Goal: Task Accomplishment & Management: Manage account settings

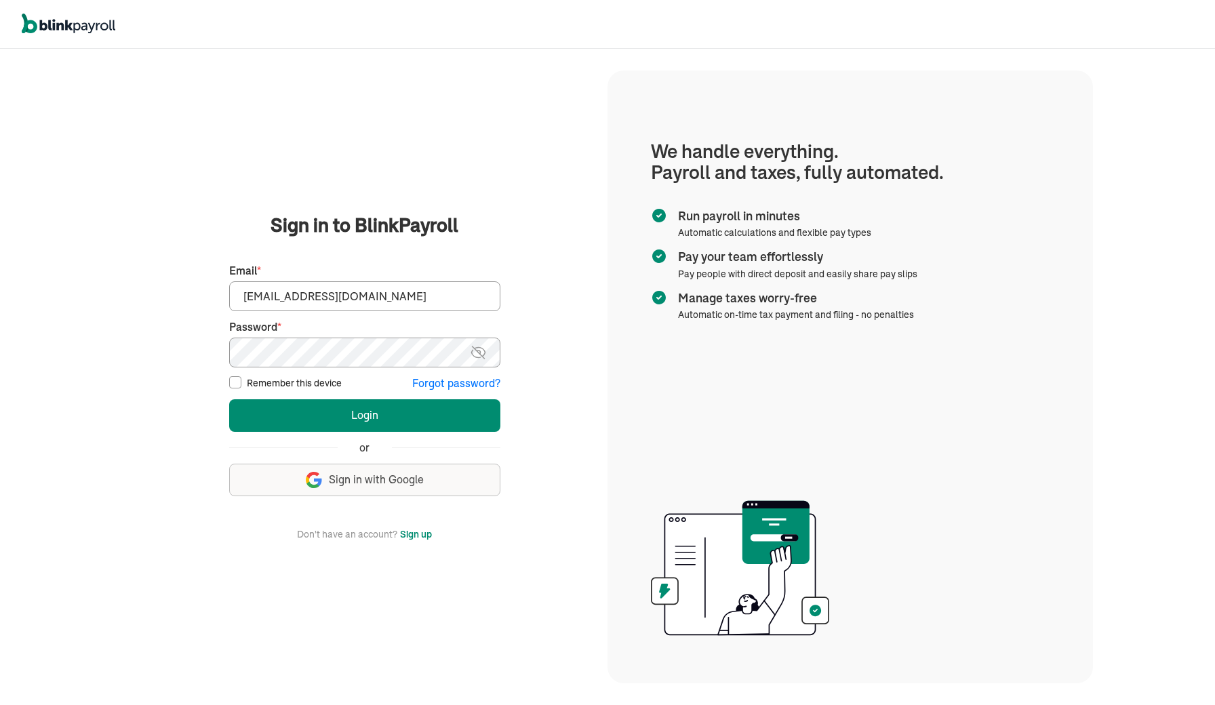
type input "[EMAIL_ADDRESS][DOMAIN_NAME]"
click at [370, 405] on button "Login" at bounding box center [364, 415] width 271 height 33
type input "[EMAIL_ADDRESS][DOMAIN_NAME]"
click at [326, 422] on button "Login" at bounding box center [364, 415] width 271 height 33
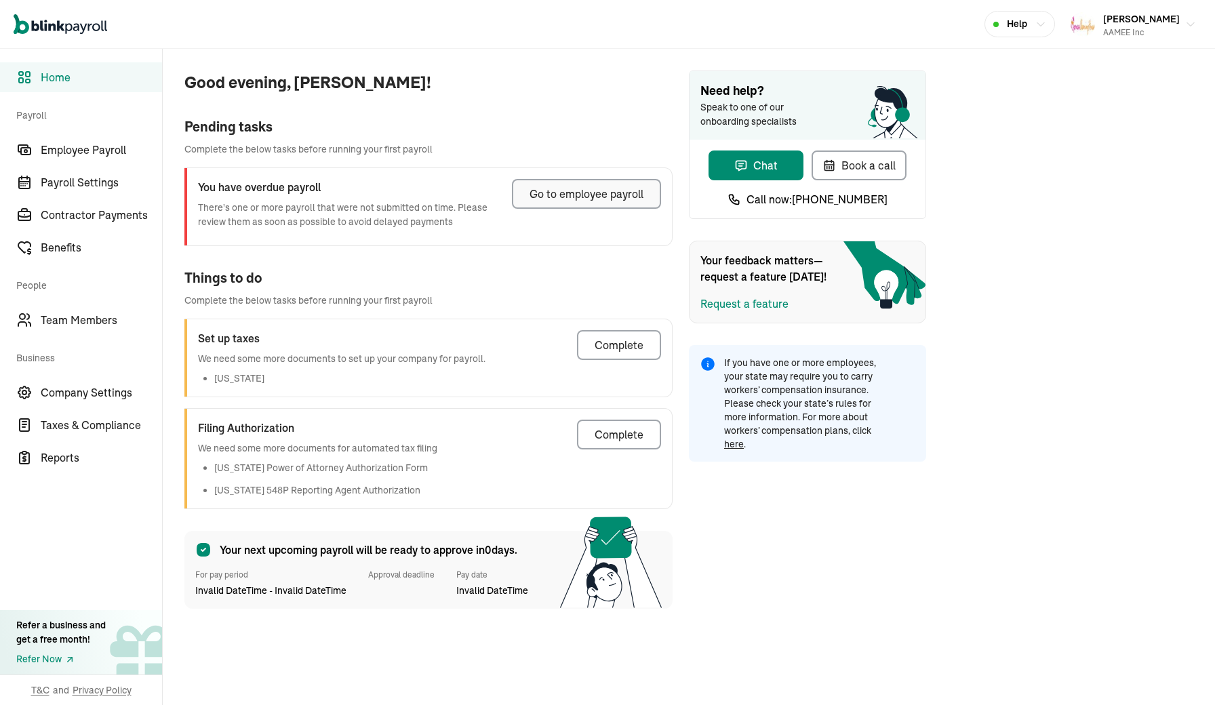
click at [579, 200] on div "Go to employee payroll" at bounding box center [587, 194] width 114 height 16
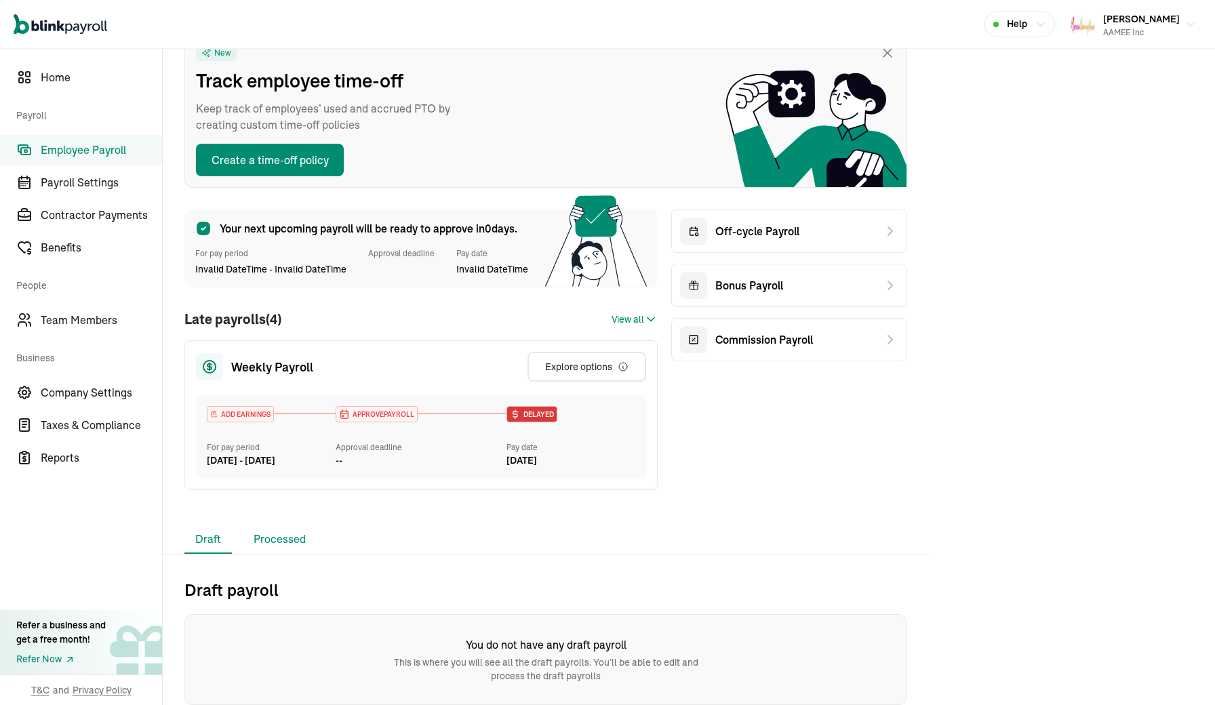
click at [302, 540] on li "Processed" at bounding box center [280, 540] width 74 height 28
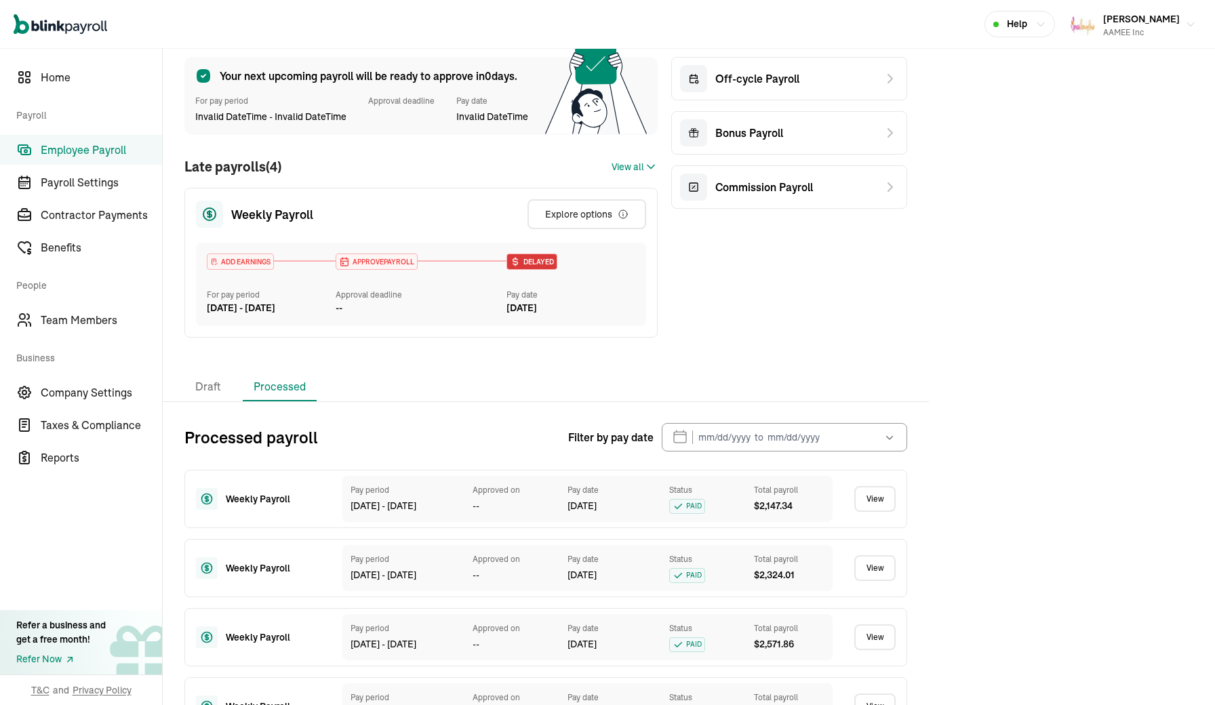
scroll to position [414, 0]
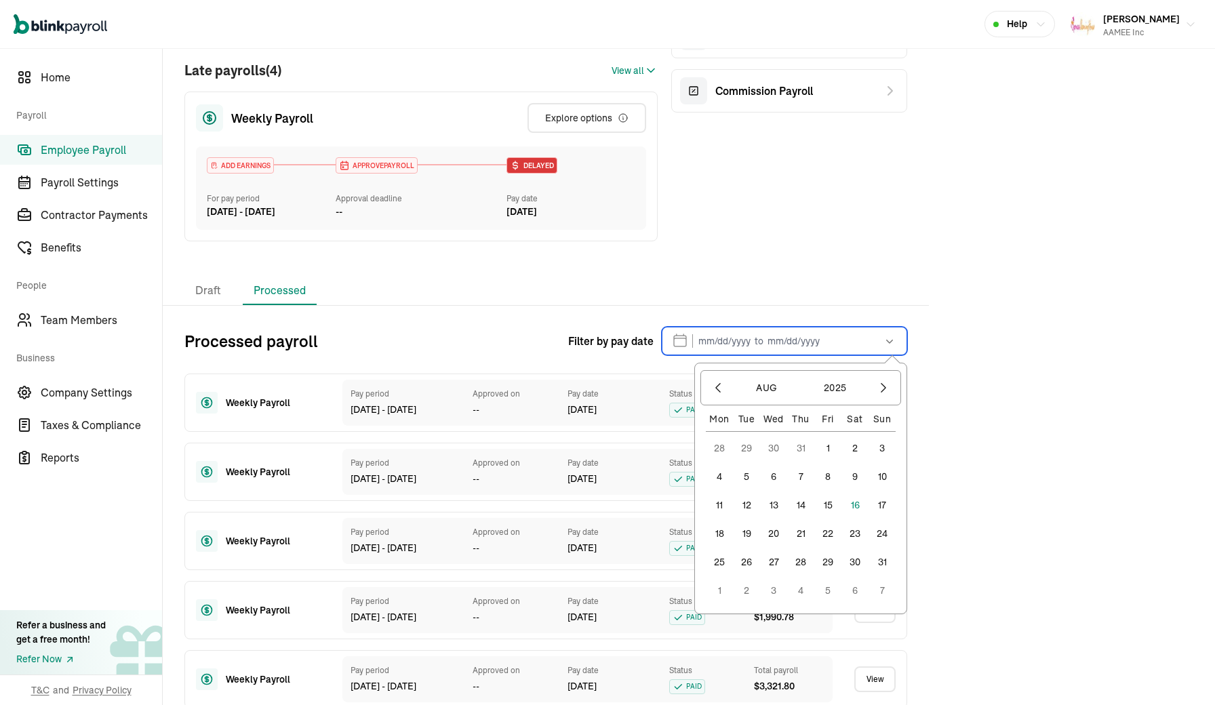
click at [707, 350] on input "text" at bounding box center [784, 341] width 245 height 28
click at [703, 340] on input "text" at bounding box center [784, 341] width 245 height 28
click at [719, 398] on button "button" at bounding box center [718, 387] width 23 height 23
click at [748, 442] on button "1" at bounding box center [746, 448] width 27 height 27
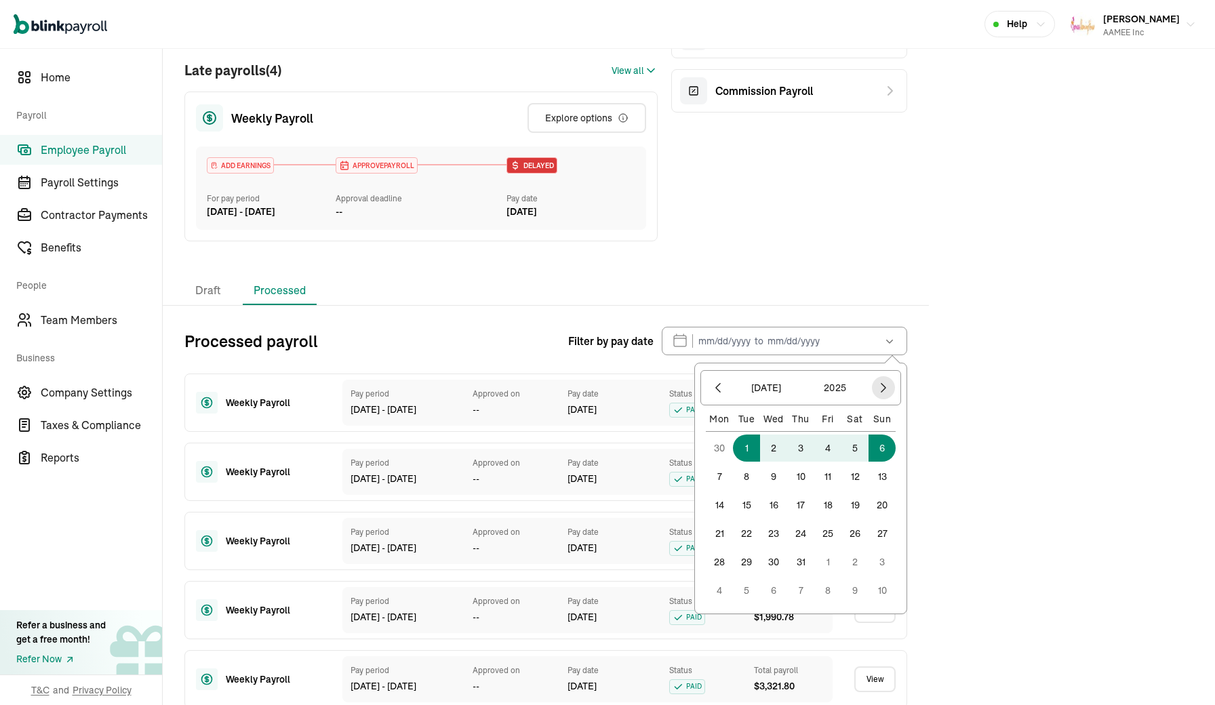
click at [888, 387] on icon "button" at bounding box center [884, 388] width 14 height 14
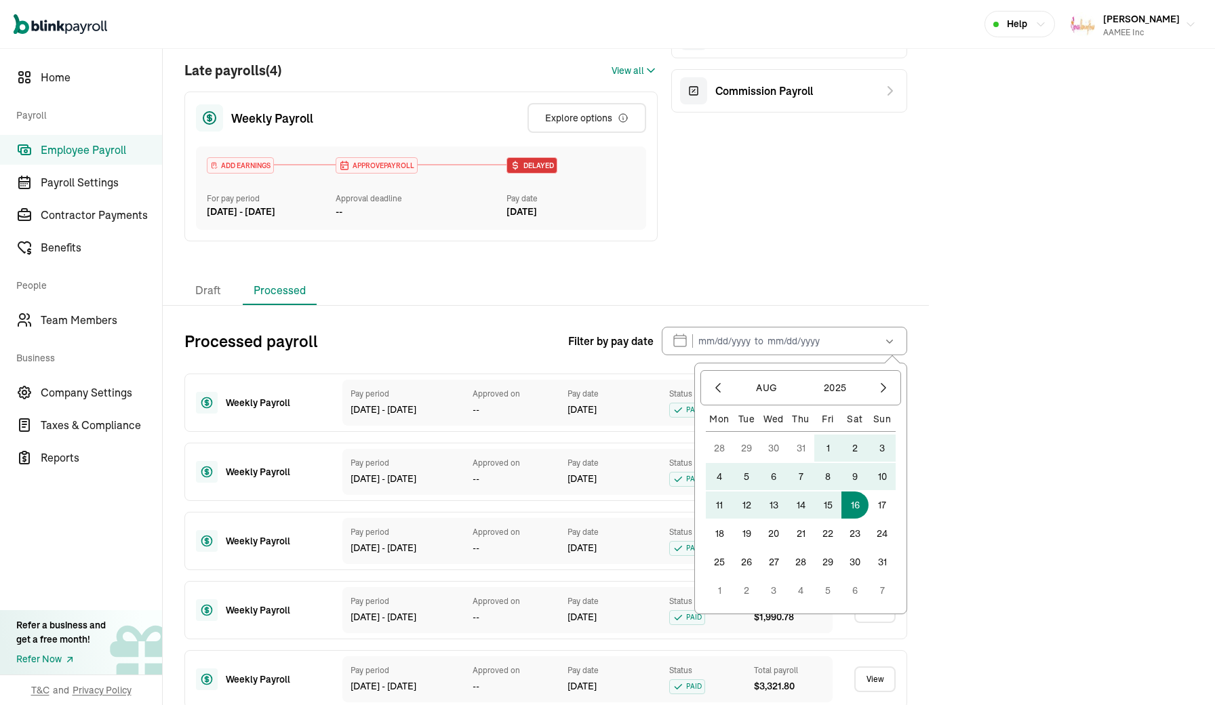
click at [851, 501] on button "16" at bounding box center [855, 505] width 27 height 27
type input "[DATE] - [DATE]"
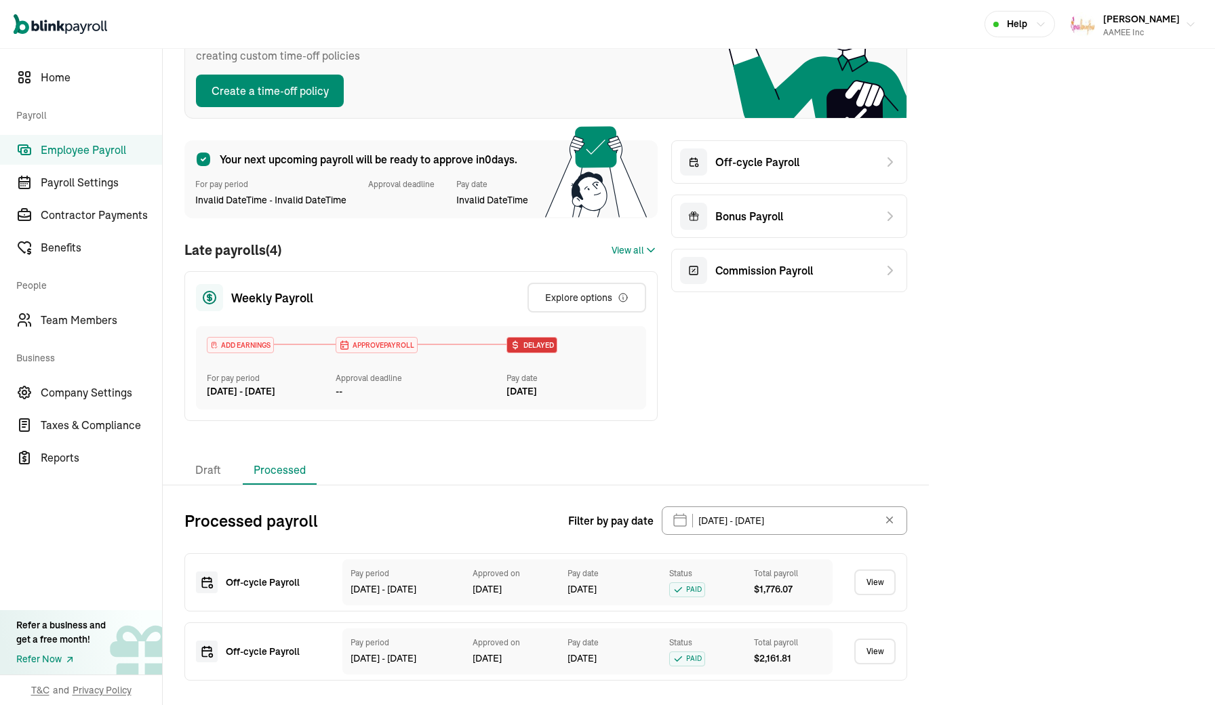
scroll to position [0, 0]
click at [879, 656] on link "View" at bounding box center [874, 652] width 41 height 26
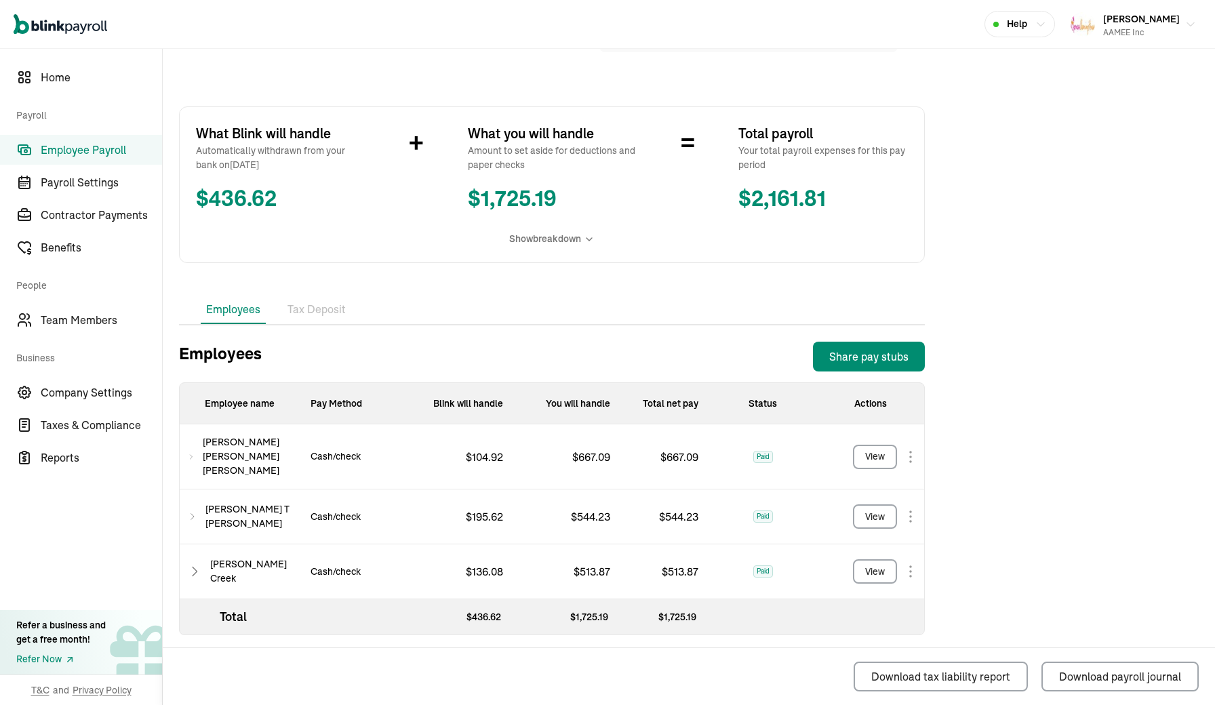
scroll to position [184, 0]
click at [882, 568] on div "View" at bounding box center [875, 573] width 20 height 14
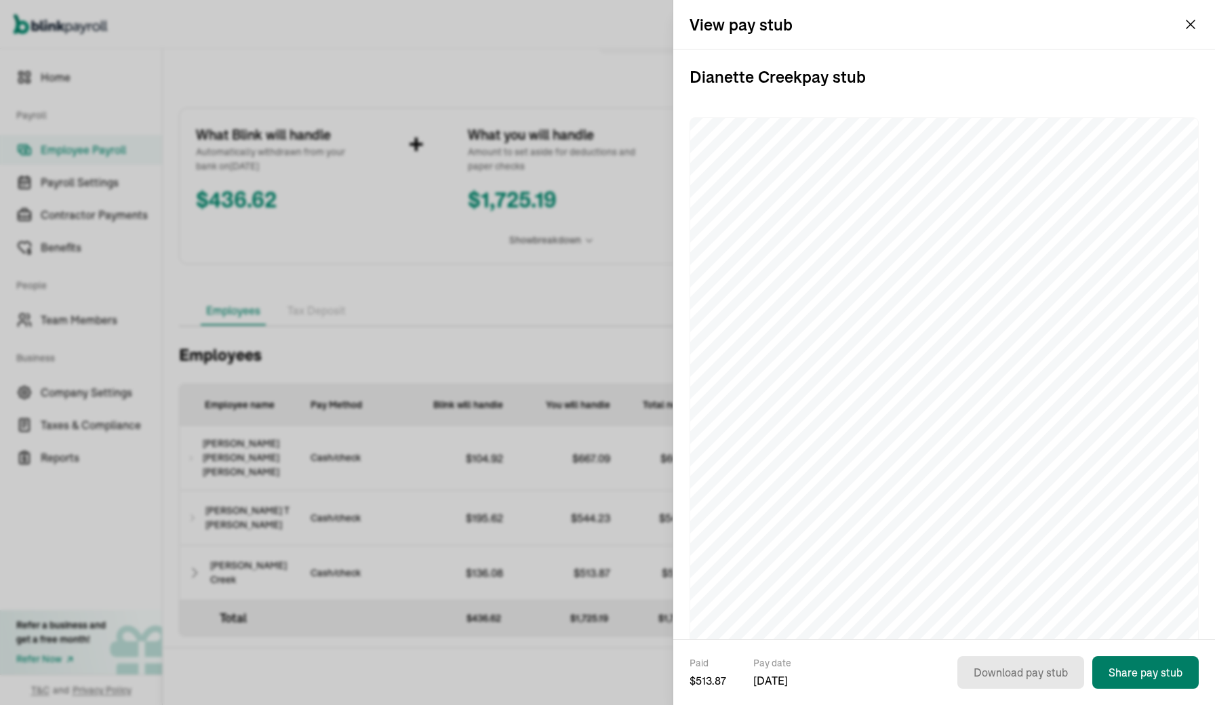
click at [1149, 681] on button "Share pay stub" at bounding box center [1145, 672] width 106 height 33
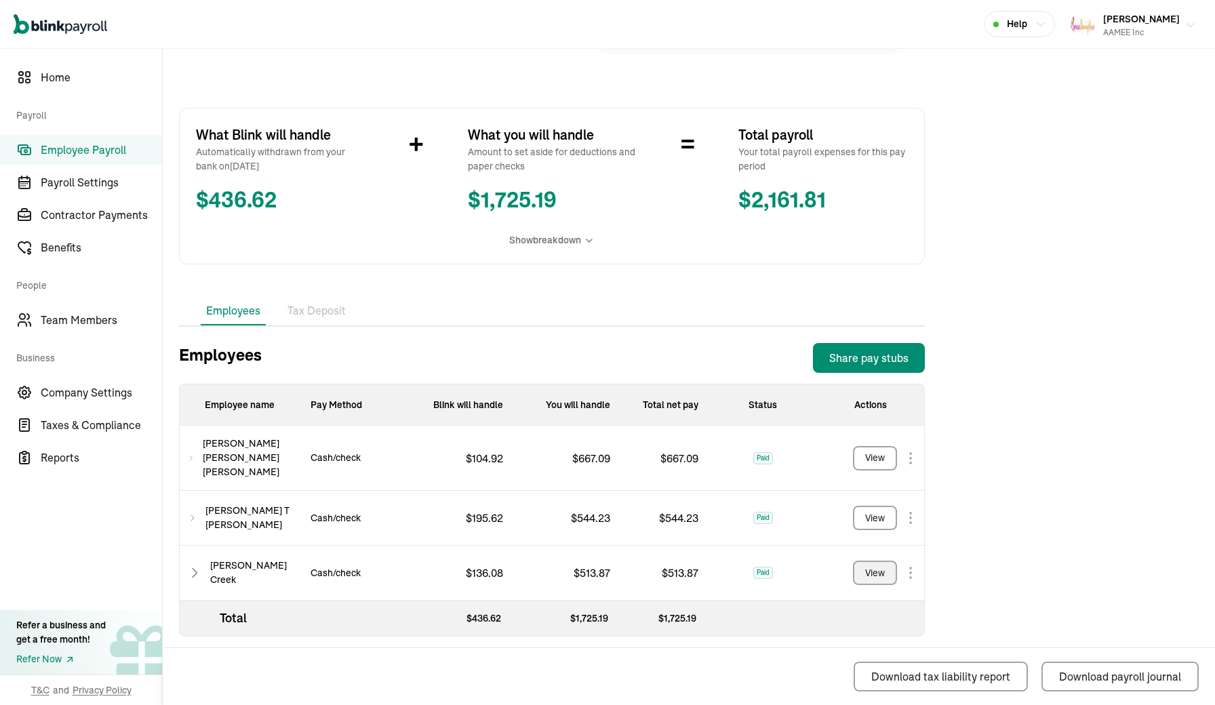
click at [1174, 31] on div "AAMEE Inc" at bounding box center [1141, 32] width 77 height 12
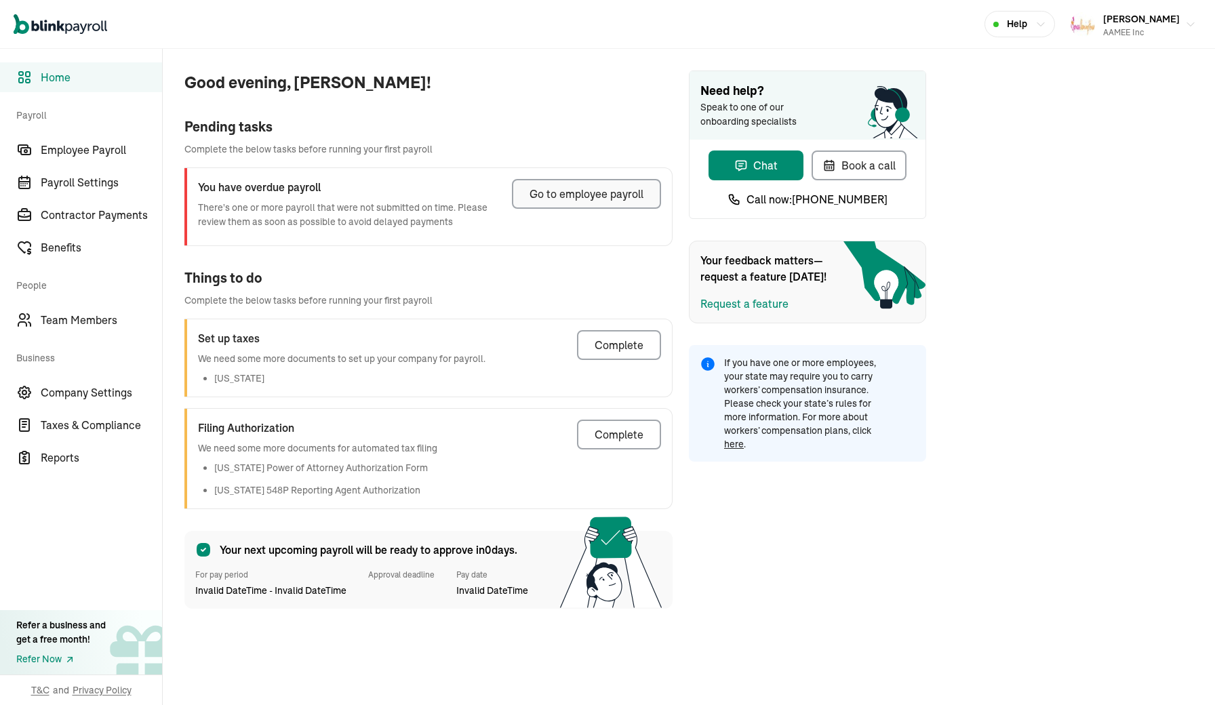
click at [579, 200] on div "Go to employee payroll" at bounding box center [587, 194] width 114 height 16
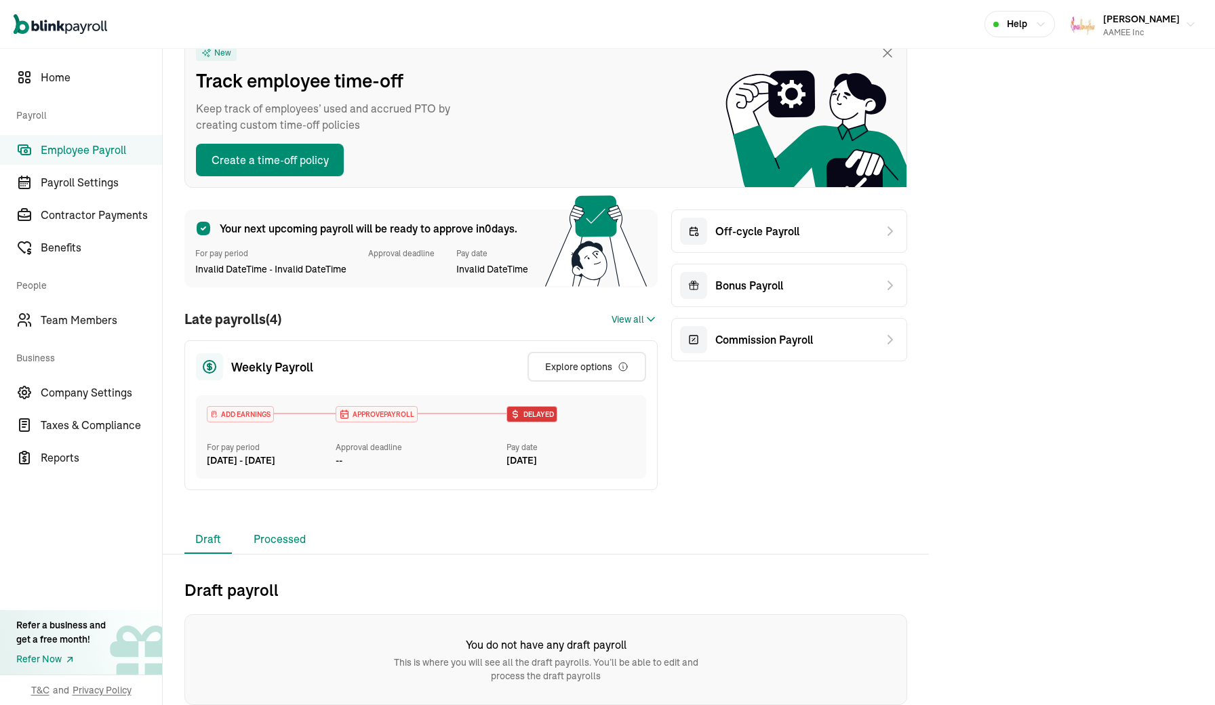
click at [302, 540] on li "Processed" at bounding box center [280, 540] width 74 height 28
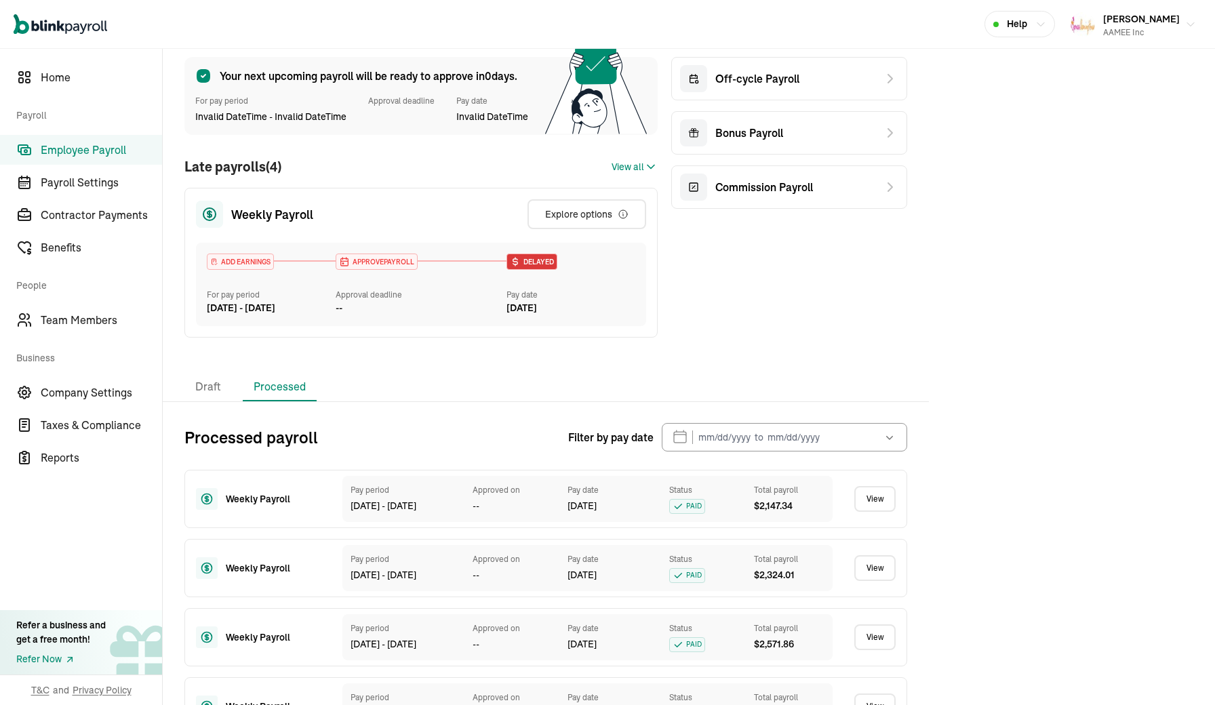
scroll to position [414, 0]
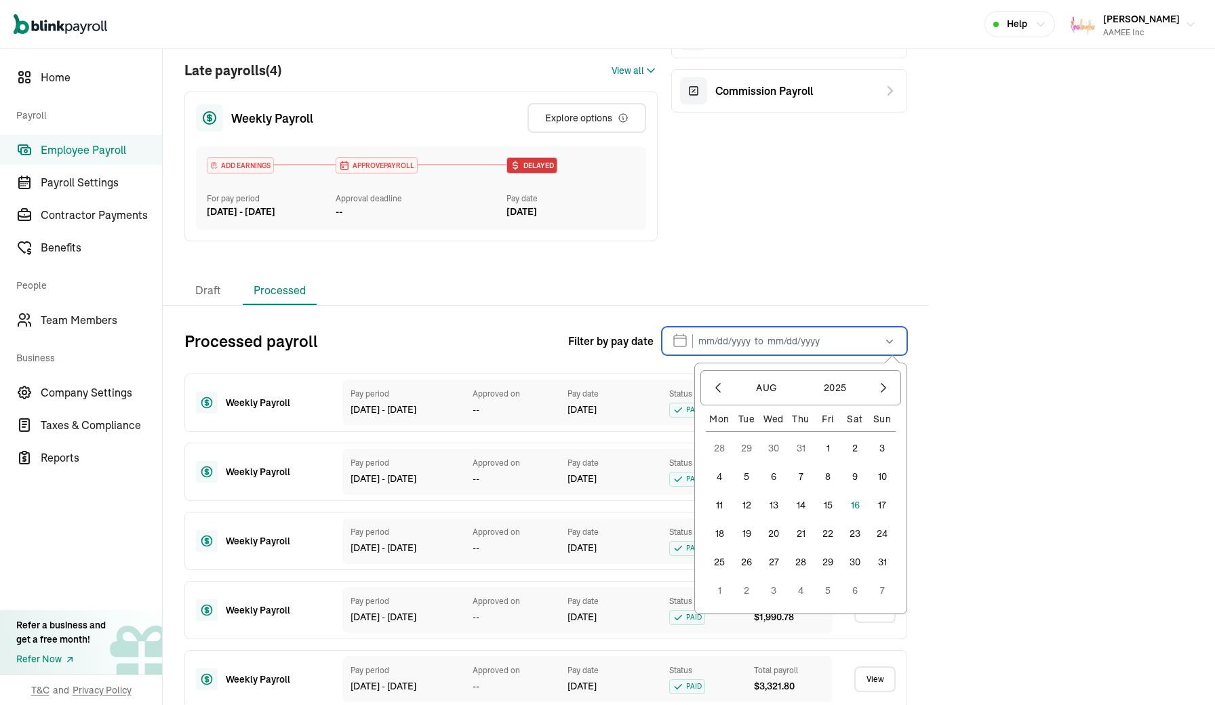
click at [707, 350] on input "text" at bounding box center [784, 341] width 245 height 28
click at [703, 340] on input "text" at bounding box center [784, 341] width 245 height 28
click at [719, 398] on button "button" at bounding box center [718, 387] width 23 height 23
click at [748, 442] on button "1" at bounding box center [746, 448] width 27 height 27
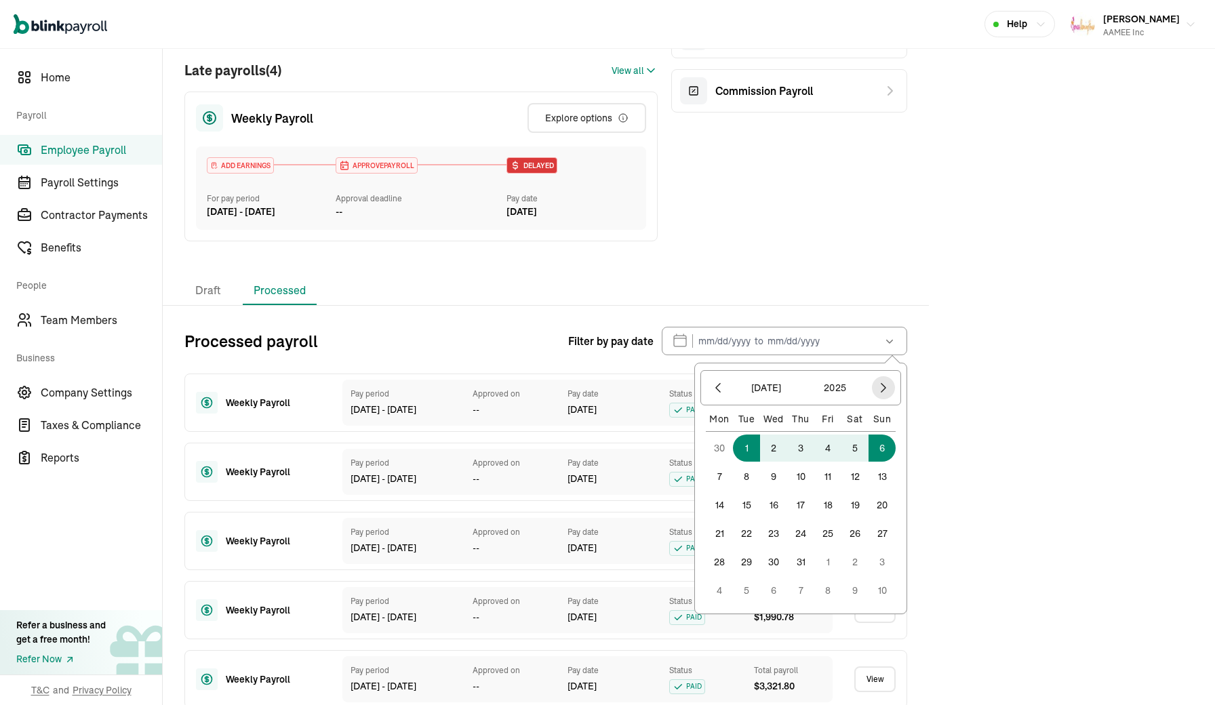
click at [888, 387] on icon "button" at bounding box center [884, 388] width 14 height 14
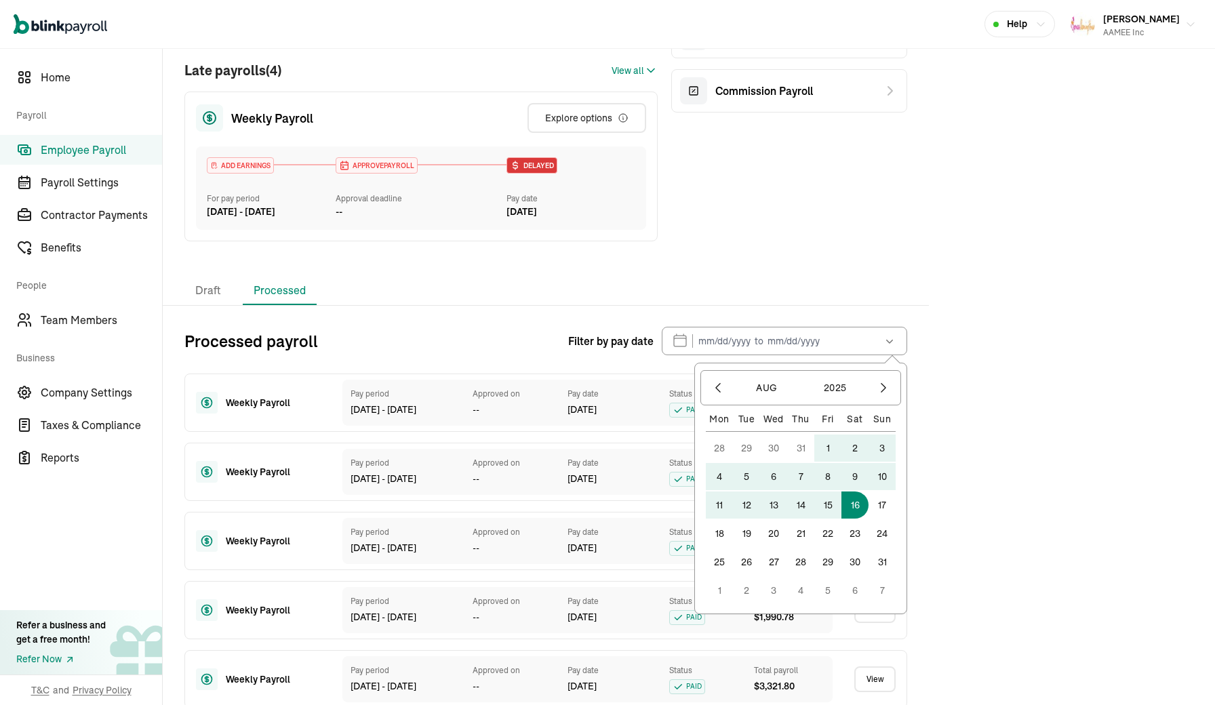
click at [851, 501] on button "16" at bounding box center [855, 505] width 27 height 27
type input "[DATE] - [DATE]"
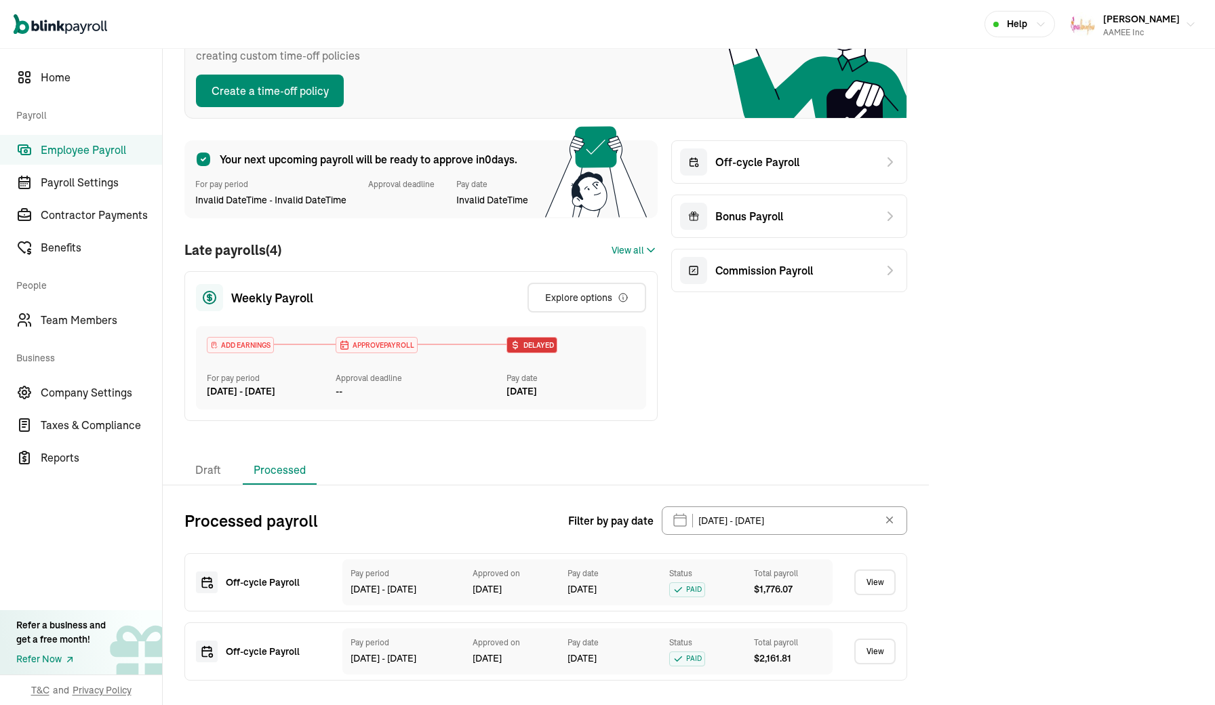
scroll to position [0, 0]
click at [879, 656] on link "View" at bounding box center [874, 652] width 41 height 26
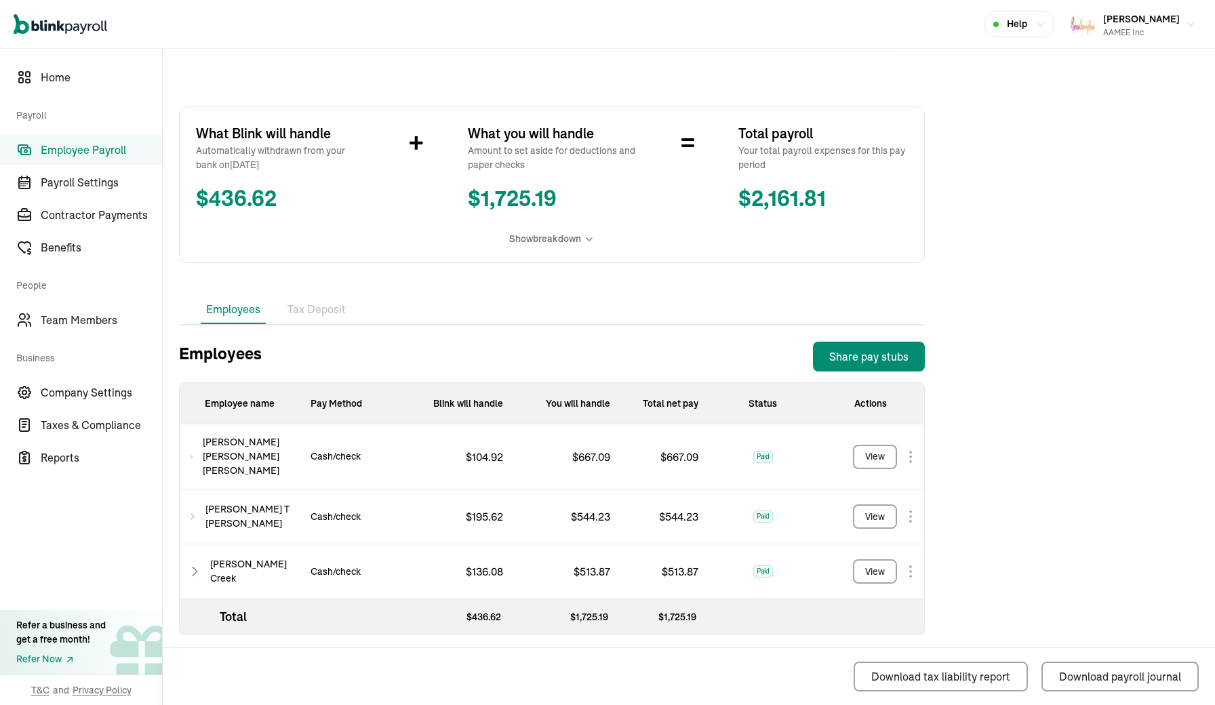
scroll to position [184, 0]
click at [882, 568] on div "View" at bounding box center [875, 573] width 20 height 14
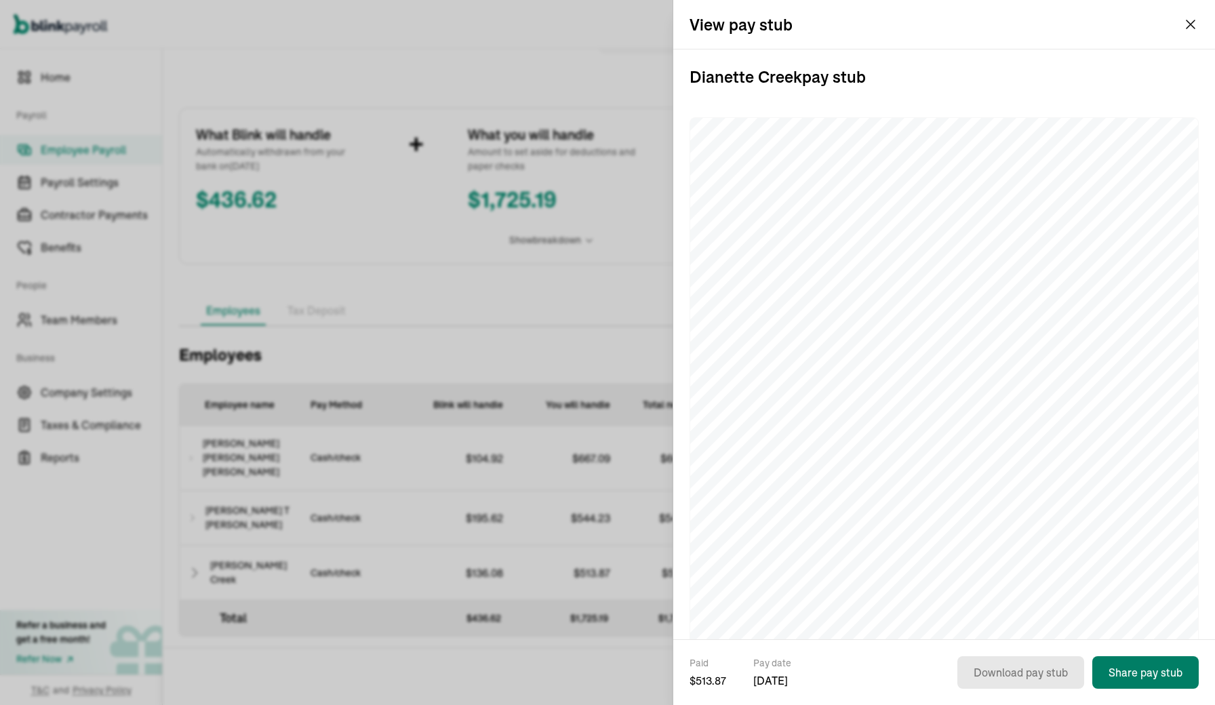
click at [1149, 681] on button "Share pay stub" at bounding box center [1145, 672] width 106 height 33
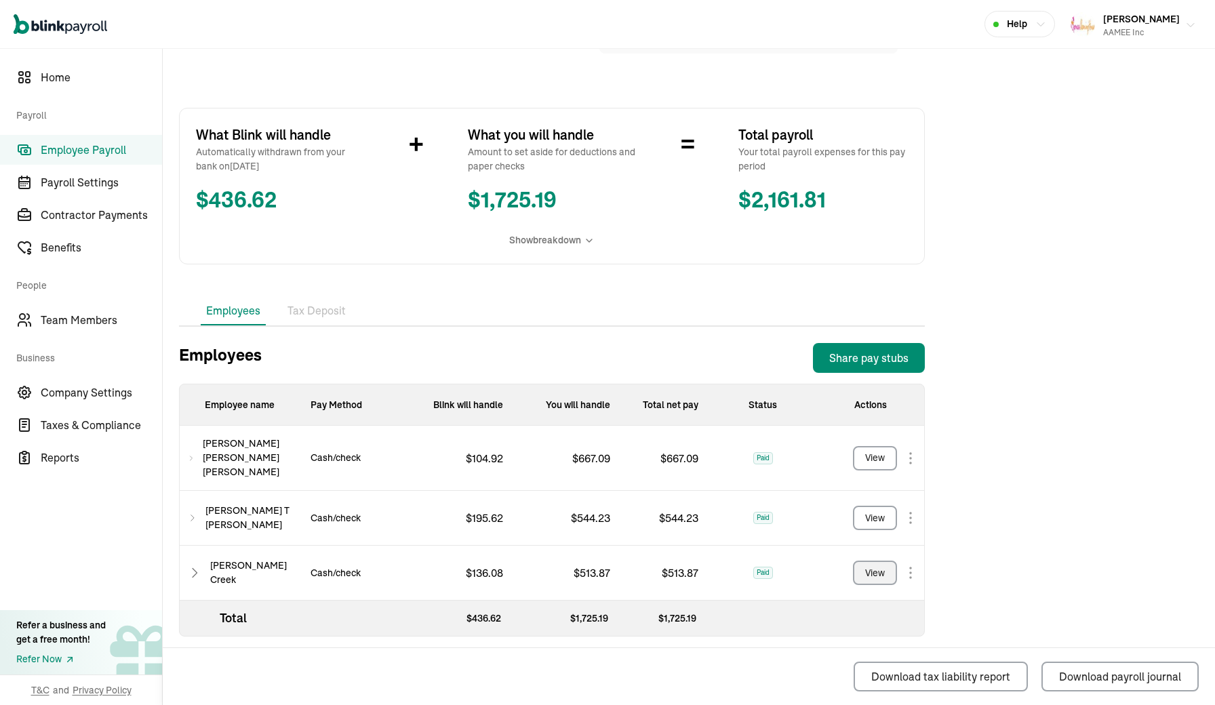
click at [1174, 31] on div "AAMEE Inc" at bounding box center [1141, 32] width 77 height 12
